Goal: Information Seeking & Learning: Check status

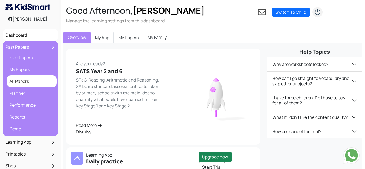
click at [22, 81] on link "All Papers" at bounding box center [31, 81] width 47 height 9
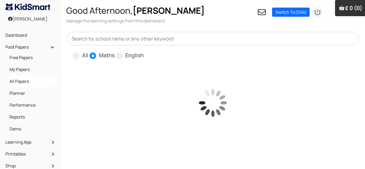
click at [106, 41] on input "text" at bounding box center [212, 39] width 291 height 14
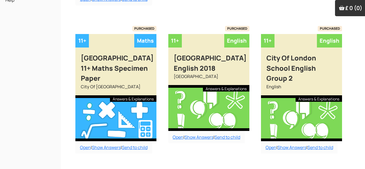
scroll to position [216, 0]
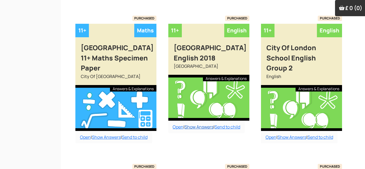
type input "city"
click at [193, 130] on link "Show Answers" at bounding box center [198, 127] width 29 height 6
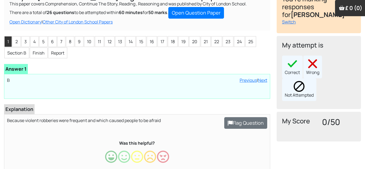
scroll to position [54, 0]
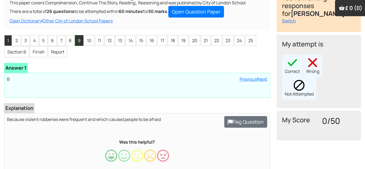
click at [81, 45] on li "9" at bounding box center [79, 40] width 9 height 11
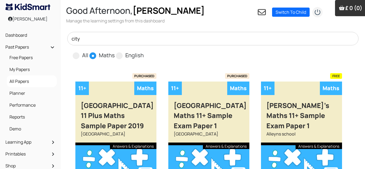
drag, startPoint x: 83, startPoint y: 41, endPoint x: 65, endPoint y: 38, distance: 18.7
click at [65, 38] on div "city All Maths English" at bounding box center [213, 46] width 298 height 28
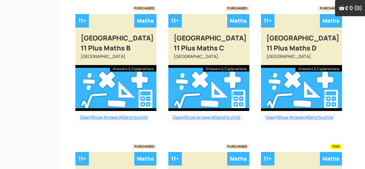
scroll to position [216, 0]
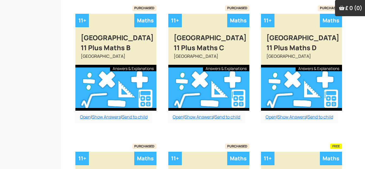
type input "dul"
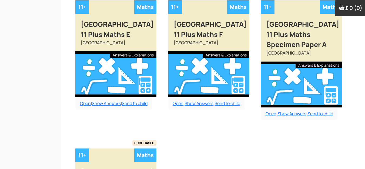
scroll to position [378, 0]
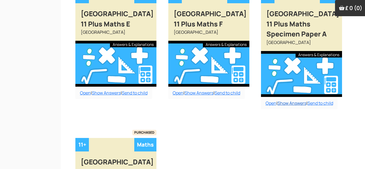
click at [286, 106] on link "Show Answers" at bounding box center [291, 103] width 29 height 6
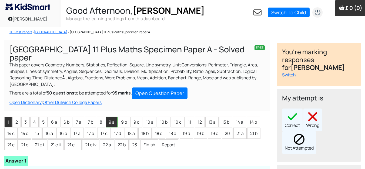
click at [112, 117] on li "9 a" at bounding box center [112, 122] width 12 height 11
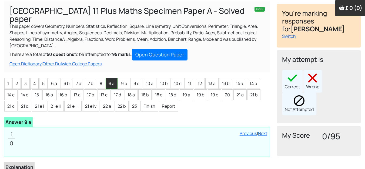
scroll to position [27, 0]
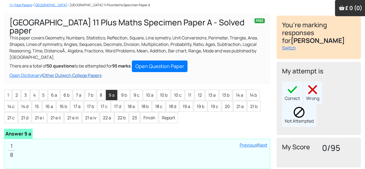
click at [55, 72] on link "Other Dulwich College Papers" at bounding box center [72, 75] width 59 height 6
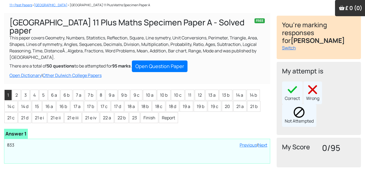
scroll to position [27, 0]
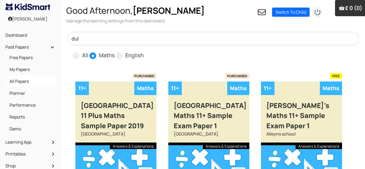
click at [107, 39] on input "dul" at bounding box center [212, 39] width 291 height 14
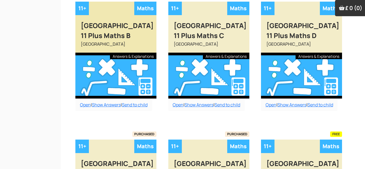
scroll to position [243, 0]
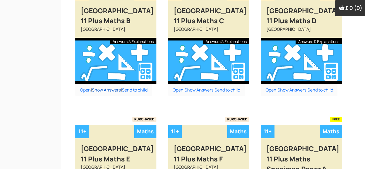
type input "dulw"
click at [113, 93] on link "Show Answers" at bounding box center [106, 90] width 29 height 6
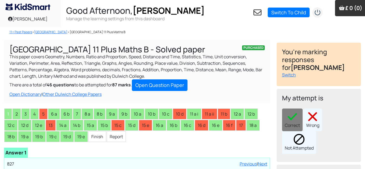
click at [117, 114] on li "9 a" at bounding box center [112, 114] width 12 height 11
click at [9, 116] on li "1" at bounding box center [8, 114] width 8 height 11
click at [292, 114] on div "Correct Wrong Not Attempted" at bounding box center [318, 131] width 73 height 45
click at [16, 113] on li "2" at bounding box center [16, 114] width 8 height 11
click at [25, 114] on li "3" at bounding box center [25, 114] width 8 height 11
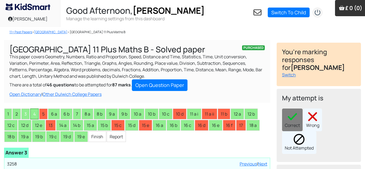
click at [35, 111] on li "4" at bounding box center [34, 114] width 8 height 11
click at [43, 113] on li "5" at bounding box center [43, 114] width 8 height 11
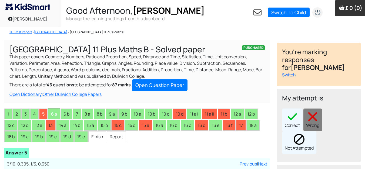
click at [54, 113] on li "6 a" at bounding box center [54, 114] width 12 height 11
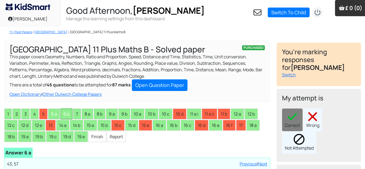
click at [64, 111] on li "6 b" at bounding box center [67, 114] width 12 height 11
click at [76, 113] on li "7" at bounding box center [77, 114] width 8 height 11
click at [86, 115] on li "8 a" at bounding box center [88, 114] width 12 height 11
click at [101, 113] on li "8 b" at bounding box center [100, 114] width 12 height 11
click at [109, 114] on li "9 a" at bounding box center [112, 114] width 12 height 11
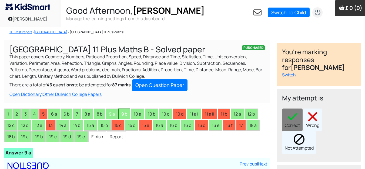
click at [123, 113] on li "9 b" at bounding box center [124, 114] width 12 height 11
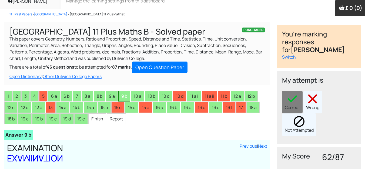
scroll to position [27, 0]
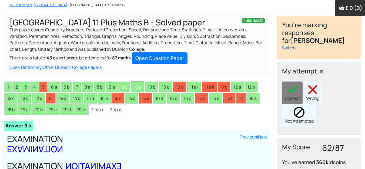
click at [142, 85] on li "10 a" at bounding box center [138, 87] width 14 height 11
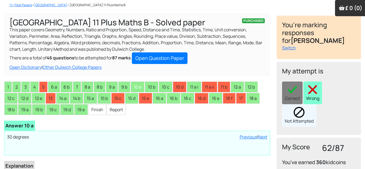
click at [308, 90] on div "Wrong" at bounding box center [312, 93] width 19 height 23
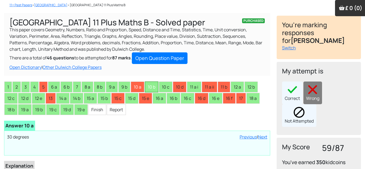
click at [156, 85] on li "10 b" at bounding box center [152, 87] width 14 height 11
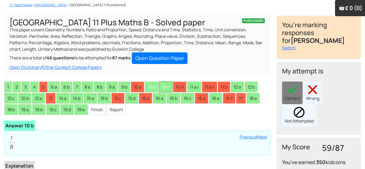
click at [167, 86] on li "10 c" at bounding box center [166, 87] width 14 height 11
click at [184, 88] on li "10 d" at bounding box center [180, 87] width 14 height 11
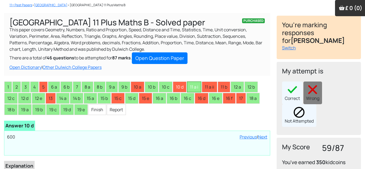
click at [194, 88] on li "11 a i" at bounding box center [194, 87] width 14 height 11
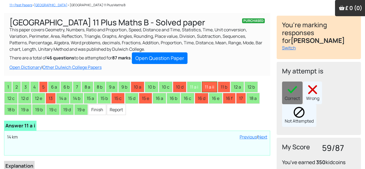
click at [211, 86] on li "11 a ii" at bounding box center [209, 87] width 15 height 11
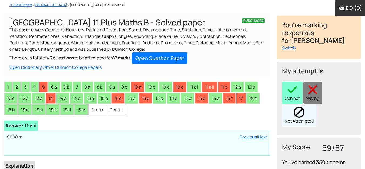
click at [291, 89] on div "Correct" at bounding box center [292, 93] width 21 height 23
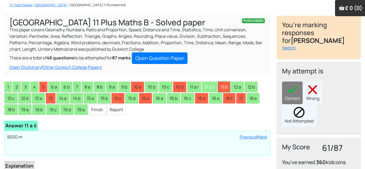
click at [226, 86] on li "11 b" at bounding box center [224, 87] width 12 height 11
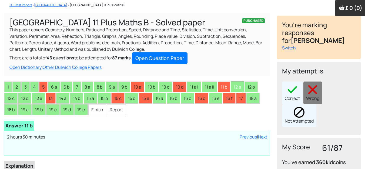
click at [238, 83] on li "12 a" at bounding box center [237, 87] width 13 height 11
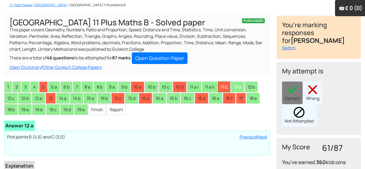
click at [224, 85] on li "11 b" at bounding box center [224, 87] width 12 height 11
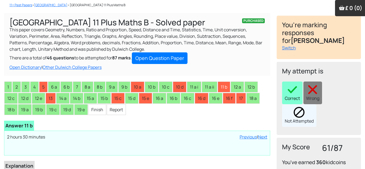
click at [286, 87] on div "Correct" at bounding box center [292, 93] width 21 height 23
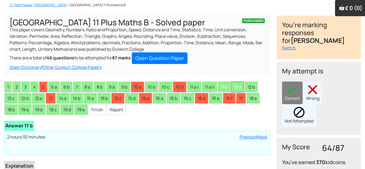
click at [238, 85] on li "12 a" at bounding box center [237, 87] width 13 height 11
click at [251, 86] on li "12 b" at bounding box center [250, 87] width 13 height 11
click at [13, 97] on li "12 c" at bounding box center [10, 98] width 13 height 11
click at [25, 94] on li "12 d" at bounding box center [24, 98] width 13 height 11
click at [41, 95] on li "12 e" at bounding box center [38, 98] width 13 height 11
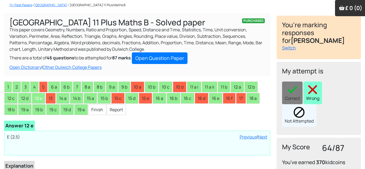
click at [319, 87] on div "Wrong" at bounding box center [312, 93] width 19 height 23
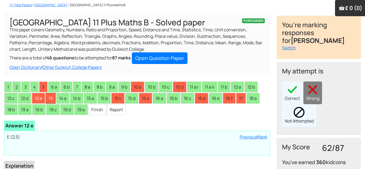
click at [52, 98] on li "13" at bounding box center [51, 98] width 10 height 11
click at [314, 87] on div "Correct Wrong Not Attempted" at bounding box center [318, 104] width 73 height 45
click at [62, 97] on li "14 a" at bounding box center [62, 98] width 13 height 11
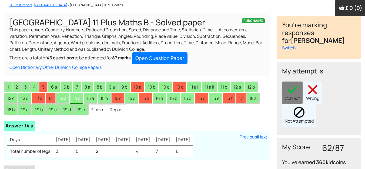
click at [77, 98] on li "14 b" at bounding box center [76, 98] width 13 height 11
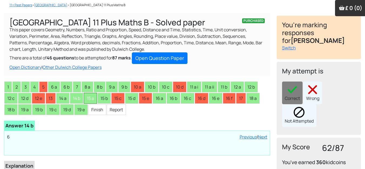
click at [94, 98] on li "15 a" at bounding box center [90, 98] width 13 height 11
click at [106, 96] on li "15 b" at bounding box center [104, 98] width 13 height 11
click at [116, 99] on li "15 c" at bounding box center [117, 98] width 13 height 11
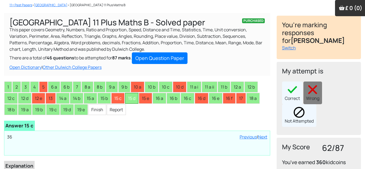
click at [137, 98] on li "15 d" at bounding box center [131, 98] width 13 height 11
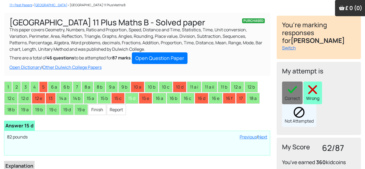
click at [315, 88] on div "Wrong" at bounding box center [312, 93] width 19 height 23
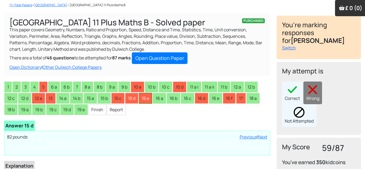
click at [150, 98] on li "15 e" at bounding box center [145, 98] width 13 height 11
click at [159, 98] on li "16 a" at bounding box center [160, 98] width 14 height 11
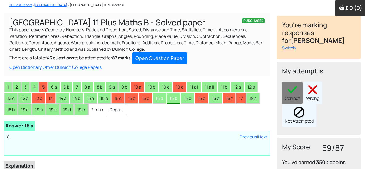
click at [175, 99] on li "16 b" at bounding box center [174, 98] width 14 height 11
click at [190, 97] on li "16 c" at bounding box center [188, 98] width 14 height 11
click at [204, 101] on li "16 d" at bounding box center [202, 98] width 14 height 11
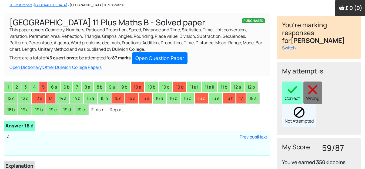
click at [285, 91] on div "Correct" at bounding box center [292, 93] width 21 height 23
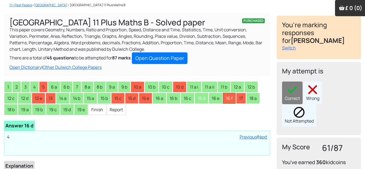
click at [231, 99] on li "16 f" at bounding box center [229, 98] width 13 height 11
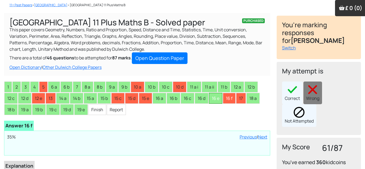
click at [222, 99] on li "16 e" at bounding box center [216, 98] width 14 height 11
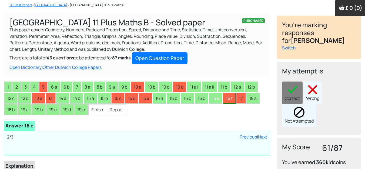
click at [231, 99] on li "16 f" at bounding box center [229, 98] width 13 height 11
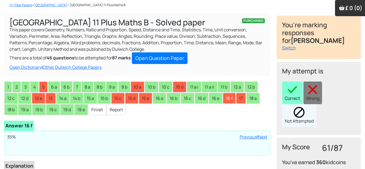
click at [297, 87] on div "Correct" at bounding box center [292, 93] width 21 height 23
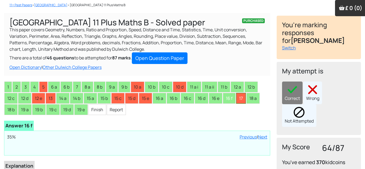
click at [245, 99] on li "17" at bounding box center [241, 98] width 10 height 11
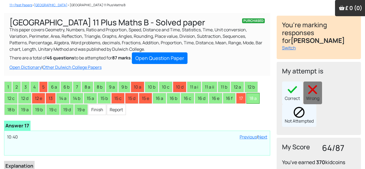
click at [257, 98] on li "18 a" at bounding box center [252, 98] width 13 height 11
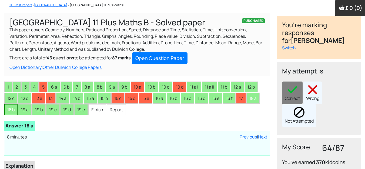
click at [13, 108] on li "18 b" at bounding box center [10, 109] width 13 height 11
click at [315, 87] on img at bounding box center [312, 89] width 11 height 11
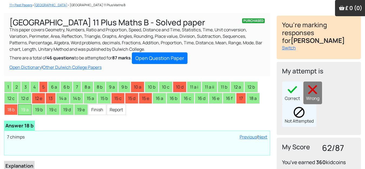
click at [26, 109] on li "19 a" at bounding box center [25, 109] width 14 height 11
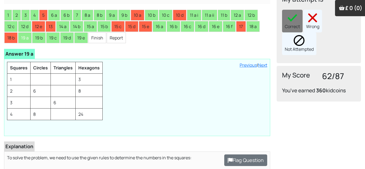
scroll to position [81, 0]
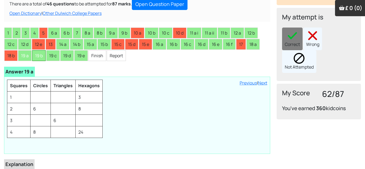
click at [39, 58] on li "19 b" at bounding box center [39, 55] width 14 height 11
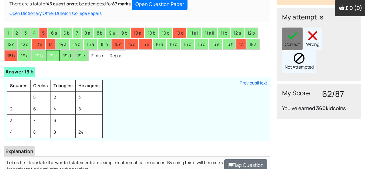
click at [55, 56] on li "19 c" at bounding box center [53, 55] width 14 height 11
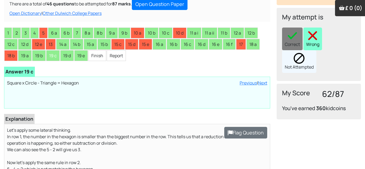
click at [308, 30] on img at bounding box center [312, 35] width 11 height 11
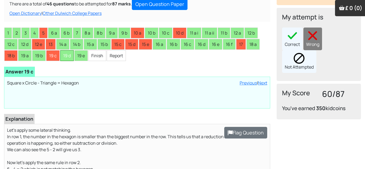
click at [70, 56] on li "19 d" at bounding box center [67, 55] width 14 height 11
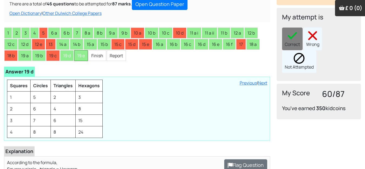
click at [85, 56] on li "19 e" at bounding box center [81, 55] width 14 height 11
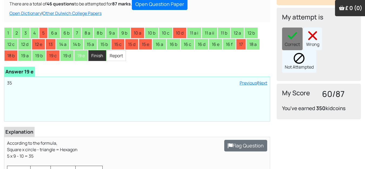
click at [98, 56] on li "Finish" at bounding box center [97, 55] width 18 height 11
